Goal: Information Seeking & Learning: Learn about a topic

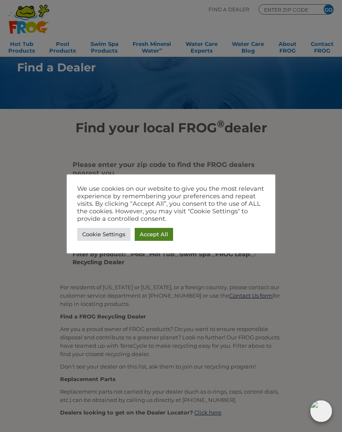
click at [152, 238] on link "Accept All" at bounding box center [154, 234] width 38 height 13
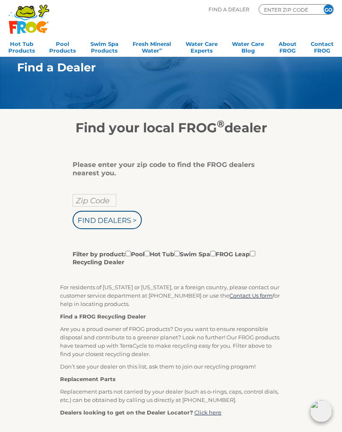
click at [150, 256] on input "Filter by product: Pool Hot Tub Swim Spa FROG Leap Recycling Dealer" at bounding box center [146, 253] width 5 height 5
checkbox input "true"
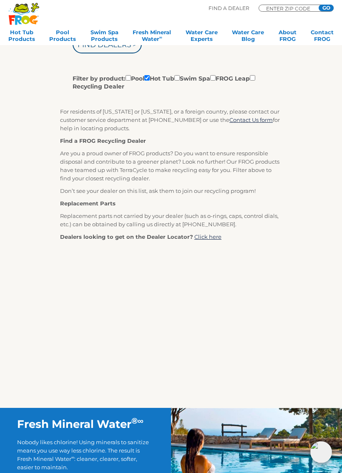
scroll to position [179, 0]
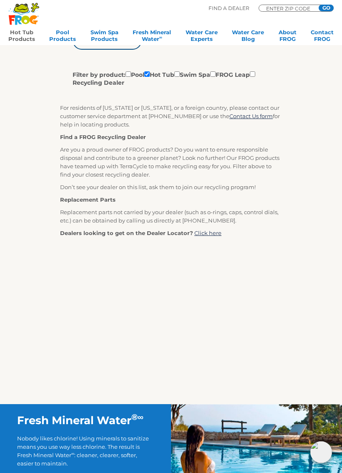
click at [23, 35] on link "Hot Tub Products" at bounding box center [21, 37] width 27 height 17
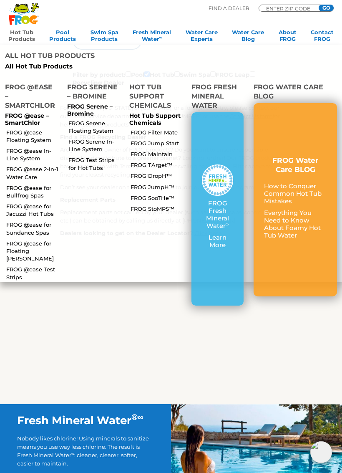
click at [266, 198] on div "FROG Water Care BLOG How to Conquer Common Hot Tub Mistakes Everything You Need…" at bounding box center [295, 199] width 83 height 193
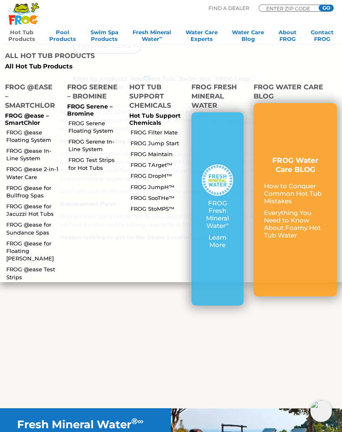
scroll to position [175, 0]
click at [168, 129] on link "FROG Filter Mate" at bounding box center [158, 133] width 54 height 8
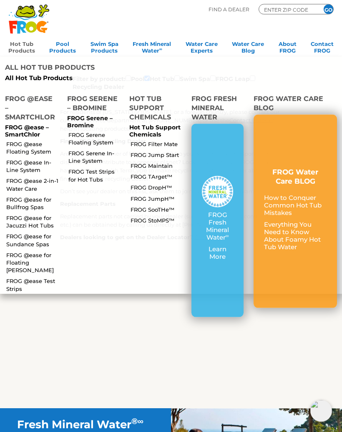
scroll to position [175, 0]
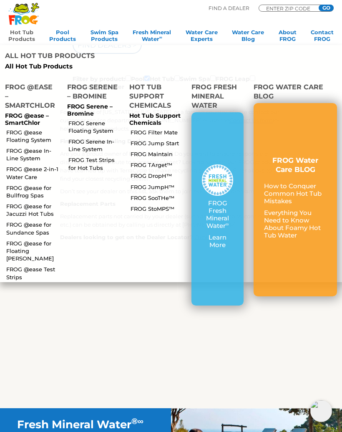
click at [159, 150] on link "FROG Maintain" at bounding box center [158, 154] width 54 height 8
click at [159, 161] on link "FROG TArget™" at bounding box center [158, 165] width 54 height 8
click at [164, 172] on link "FROG DropH™" at bounding box center [158, 176] width 54 height 8
click at [82, 138] on link "FROG Serene In-Line System" at bounding box center [95, 145] width 54 height 15
click at [19, 265] on link "FROG @ease Test Strips" at bounding box center [33, 272] width 54 height 15
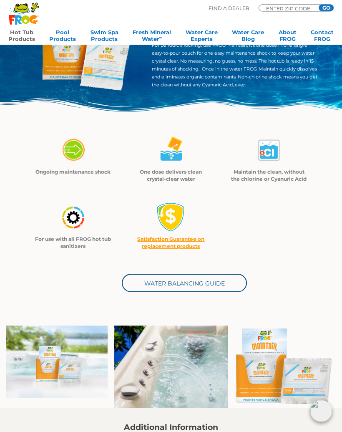
scroll to position [74, 0]
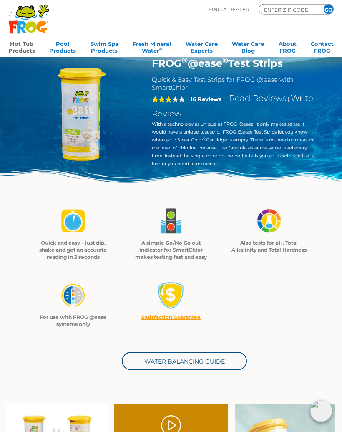
scroll to position [3, 0]
